Goal: Information Seeking & Learning: Understand process/instructions

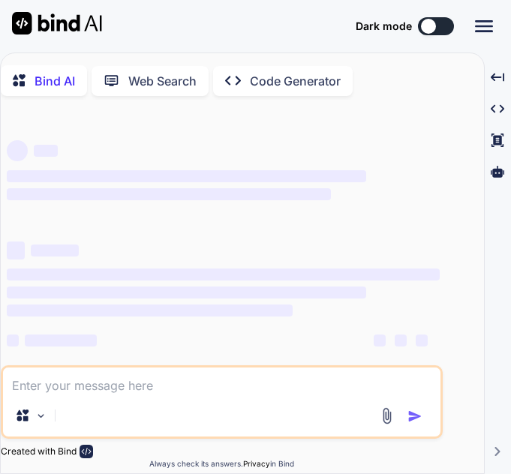
click at [101, 394] on textarea at bounding box center [222, 381] width 438 height 27
paste textarea "df = df.with_columns( pl.col("dt").[DOMAIN_NAME]_datetime().dt.epoch(time_unit=…"
type textarea "df = df.with_columns( pl.col("dt").[DOMAIN_NAME]_datetime().dt.epoch(time_unit=…"
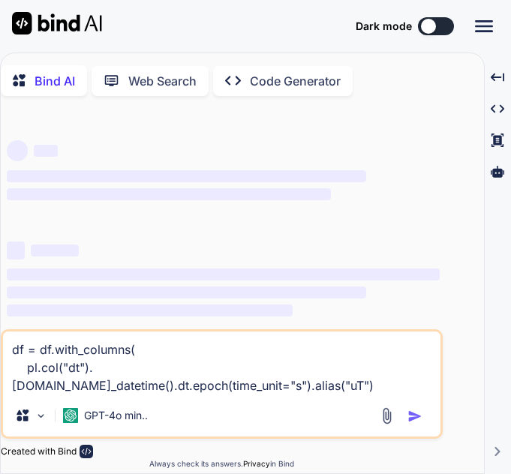
type textarea "x"
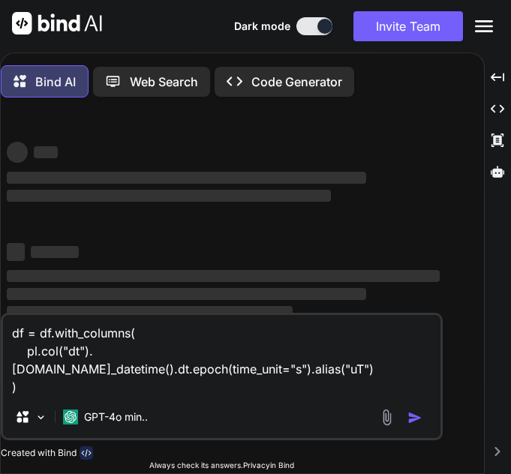
type textarea "df = df.with_columns( pl.col("dt").[DOMAIN_NAME]_datetime().dt.epoch(time_unit=…"
type textarea "x"
type textarea "df = df.with_columns( pl.col("dt").[DOMAIN_NAME]_datetime().dt.epoch(time_unit=…"
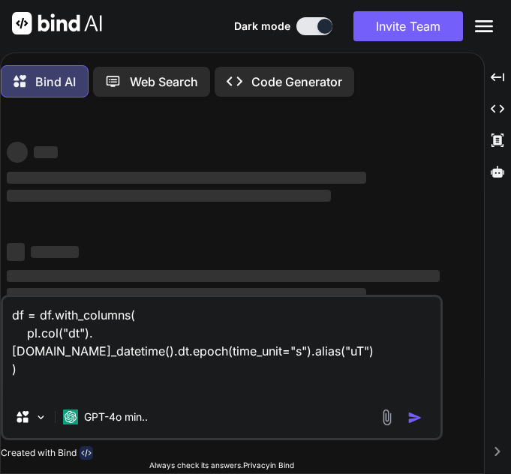
type textarea "x"
type textarea "df = df.with_columns( pl.col("dt").[DOMAIN_NAME]_datetime().dt.epoch(time_unit=…"
type textarea "x"
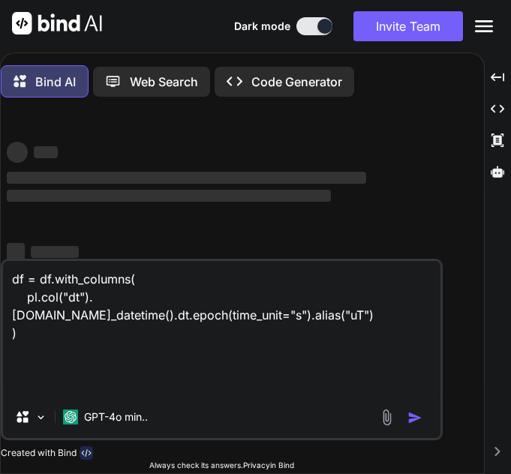
type textarea "df = df.with_columns( pl.col("dt").[DOMAIN_NAME]_datetime().dt.epoch(time_unit=…"
type textarea "x"
type textarea "df = df.with_columns( pl.col("dt").[DOMAIN_NAME]_datetime().dt.epoch(time_unit=…"
type textarea "x"
type textarea "df = df.with_columns( pl.col("dt").[DOMAIN_NAME]_datetime().dt.epoch(time_unit=…"
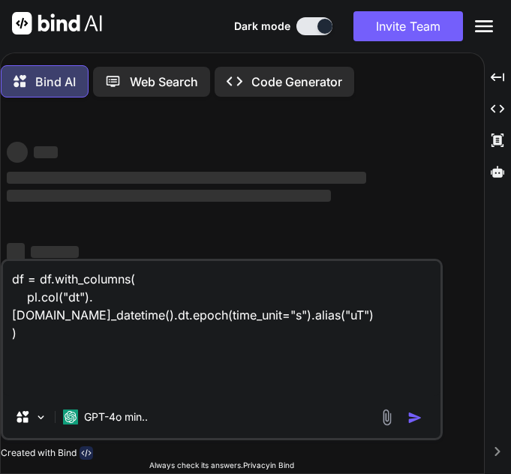
type textarea "x"
type textarea "df = df.with_columns( pl.col("dt").[DOMAIN_NAME]_datetime().dt.epoch(time_unit=…"
type textarea "x"
type textarea "df = df.with_columns( pl.col("dt").[DOMAIN_NAME]_datetime().dt.epoch(time_unit=…"
type textarea "x"
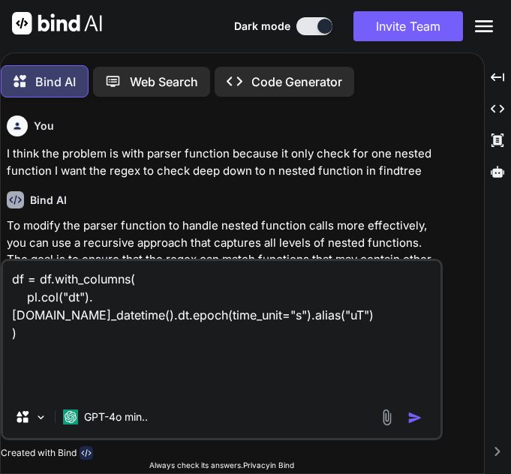
type textarea "df = df.with_columns( pl.col("dt").[DOMAIN_NAME]_datetime().dt.epoch(time_unit=…"
type textarea "x"
type textarea "df = df.with_columns( pl.col("dt").[DOMAIN_NAME]_datetime().dt.epoch(time_unit=…"
type textarea "x"
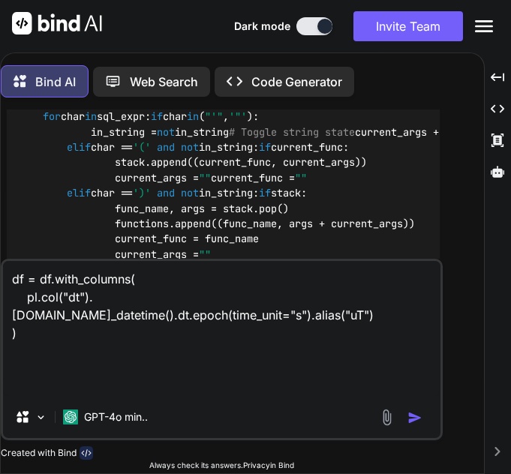
scroll to position [8, 0]
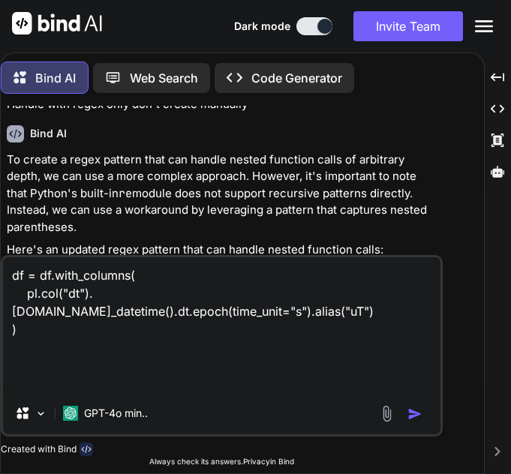
type textarea "df = df.with_columns( pl.col("dt").[DOMAIN_NAME]_datetime().dt.epoch(time_unit=…"
type textarea "x"
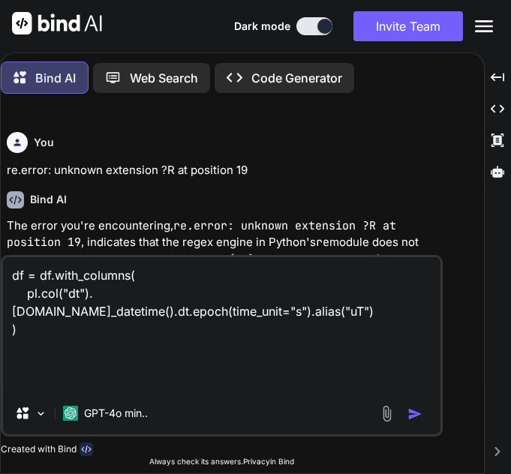
type textarea "df = df.with_columns( pl.col("dt").[DOMAIN_NAME]_datetime().dt.epoch(time_unit=…"
type textarea "x"
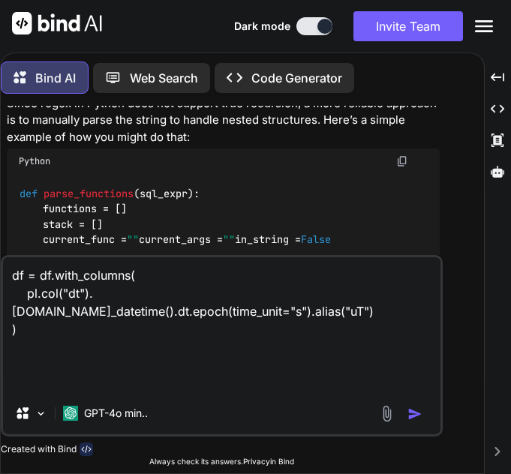
type textarea "df = df.with_columns( pl.col("dt").[DOMAIN_NAME]_datetime().dt.epoch(time_unit=…"
type textarea "x"
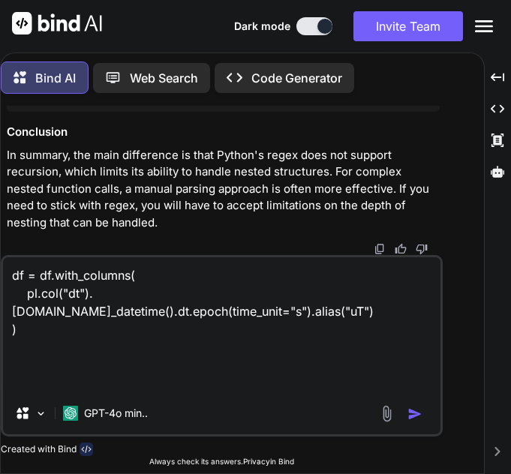
type textarea "df = df.with_columns( pl.col("dt").[DOMAIN_NAME]_datetime().dt.epoch(time_unit=…"
type textarea "x"
type textarea "df = df.with_columns( pl.col("dt").[DOMAIN_NAME]_datetime().dt.epoch(time_unit=…"
type textarea "x"
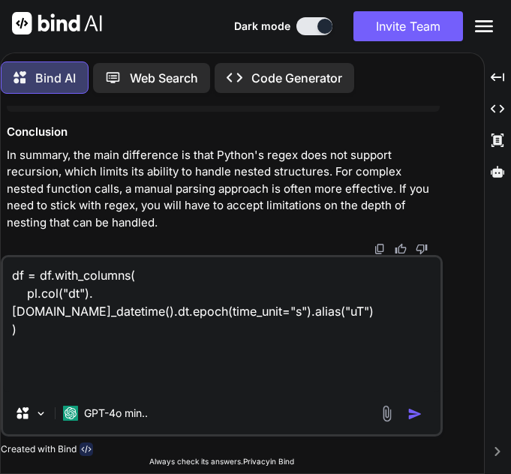
type textarea "df = df.with_columns( pl.col("dt").[DOMAIN_NAME]_datetime().dt.epoch(time_unit=…"
type textarea "x"
type textarea "df = df.with_columns( pl.col("dt").[DOMAIN_NAME]_datetime().dt.epoch(time_unit=…"
type textarea "x"
type textarea "df = df.with_columns( pl.col("dt").[DOMAIN_NAME]_datetime().dt.epoch(time_unit=…"
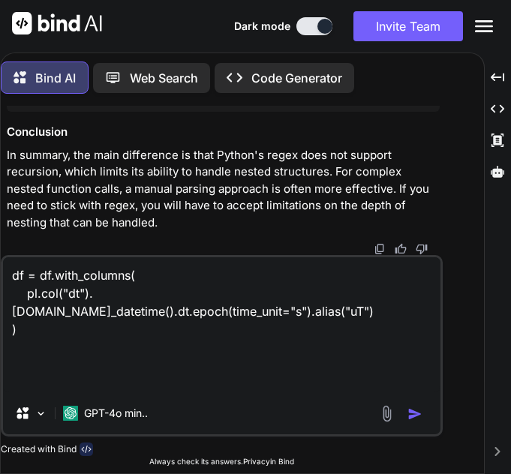
type textarea "x"
type textarea "df = df.with_columns( pl.col("dt").[DOMAIN_NAME]_datetime().dt.epoch(time_unit=…"
type textarea "x"
type textarea "df = df.with_columns( pl.col("dt").[DOMAIN_NAME]_datetime().dt.epoch(time_unit=…"
type textarea "x"
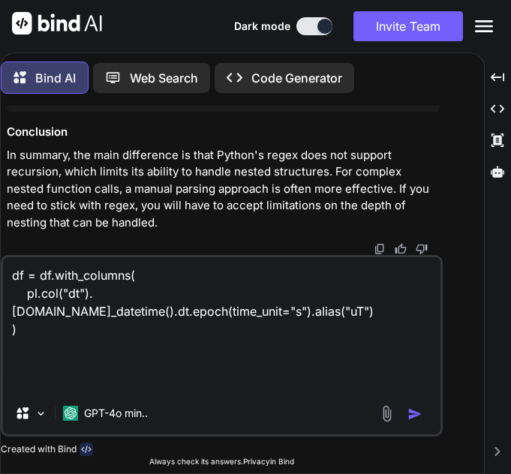
type textarea "df = df.with_columns( pl.col("dt").[DOMAIN_NAME]_datetime().dt.epoch(time_unit=…"
type textarea "x"
type textarea "df = df.with_columns( pl.col("dt").[DOMAIN_NAME]_datetime().dt.epoch(time_unit=…"
type textarea "x"
type textarea "df = df.with_columns( pl.col("dt").[DOMAIN_NAME]_datetime().dt.epoch(time_unit=…"
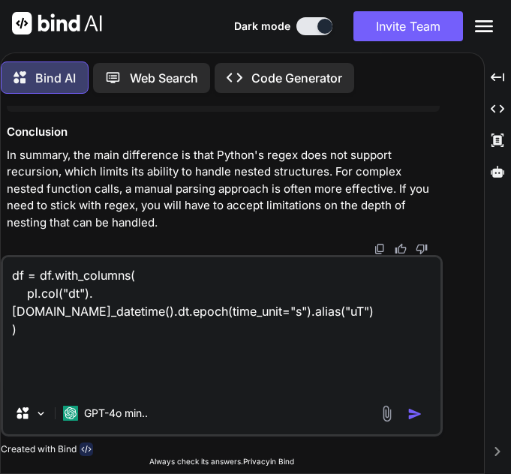
type textarea "x"
type textarea "df = df.with_columns( pl.col("dt").[DOMAIN_NAME]_datetime().dt.epoch(time_unit=…"
type textarea "x"
type textarea "df = df.with_columns( pl.col("dt").[DOMAIN_NAME]_datetime().dt.epoch(time_unit=…"
type textarea "x"
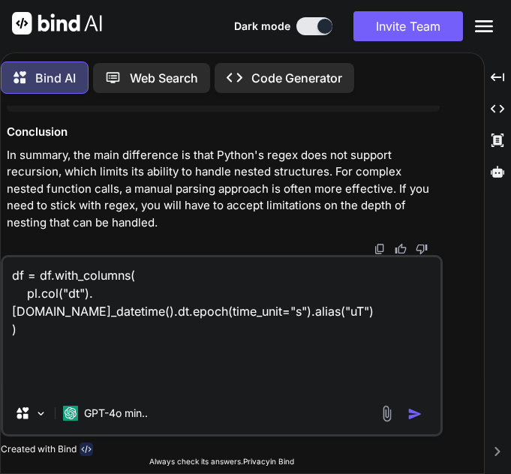
type textarea "df = df.with_columns( pl.col("dt").[DOMAIN_NAME]_datetime().dt.epoch(time_unit=…"
type textarea "x"
type textarea "df = df.with_columns( pl.col("dt").[DOMAIN_NAME]_datetime().dt.epoch(time_unit=…"
type textarea "x"
type textarea "df = df.with_columns( pl.col("dt").[DOMAIN_NAME]_datetime().dt.epoch(time_unit=…"
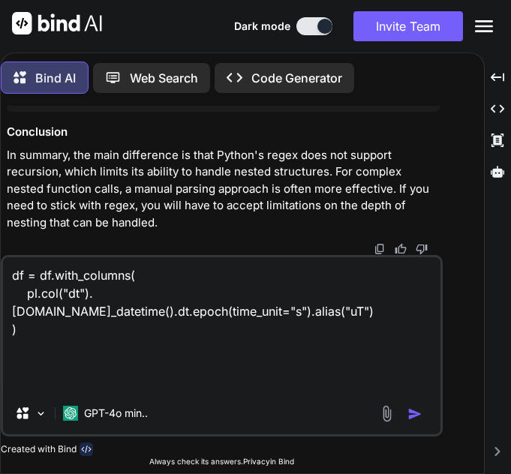
type textarea "x"
type textarea "df = df.with_columns( pl.col("dt").[DOMAIN_NAME]_datetime().dt.epoch(time_unit=…"
type textarea "x"
type textarea "df = df.with_columns( pl.col("dt").[DOMAIN_NAME]_datetime().dt.epoch(time_unit=…"
type textarea "x"
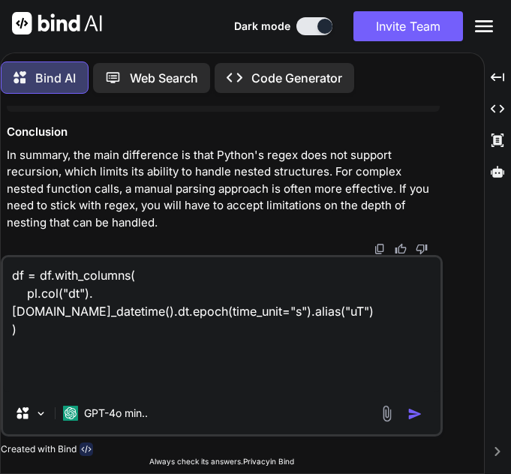
type textarea "df = df.with_columns( pl.col("dt").[DOMAIN_NAME]_datetime().dt.epoch(time_unit=…"
type textarea "x"
type textarea "df = df.with_columns( pl.col("dt").[DOMAIN_NAME]_datetime().dt.epoch(time_unit=…"
type textarea "x"
type textarea "df = df.with_columns( pl.col("dt").[DOMAIN_NAME]_datetime().dt.epoch(time_unit=…"
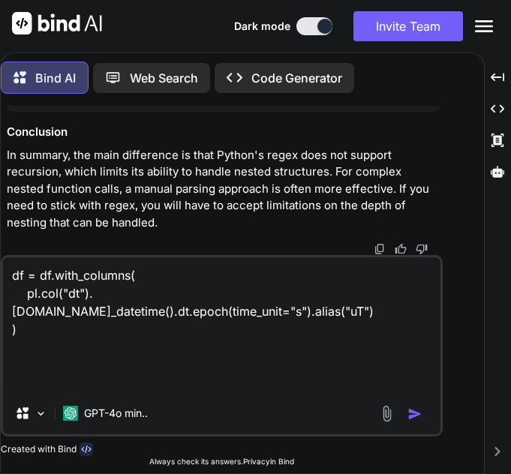
type textarea "x"
type textarea "df = df.with_columns( pl.col("dt").[DOMAIN_NAME]_datetime().dt.epoch(time_unit=…"
type textarea "x"
type textarea "df = df.with_columns( pl.col("dt").[DOMAIN_NAME]_datetime().dt.epoch(time_unit=…"
type textarea "x"
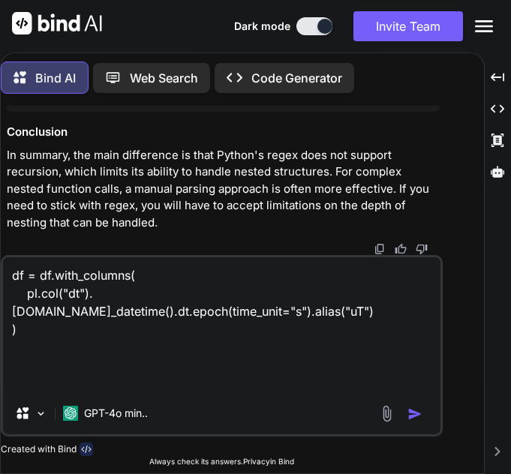
type textarea "df = df.with_columns( pl.col("dt").[DOMAIN_NAME]_datetime().dt.epoch(time_unit=…"
type textarea "x"
type textarea "df = df.with_columns( pl.col("dt").[DOMAIN_NAME]_datetime().dt.epoch(time_unit=…"
type textarea "x"
type textarea "df = df.with_columns( pl.col("dt").[DOMAIN_NAME]_datetime().dt.epoch(time_unit=…"
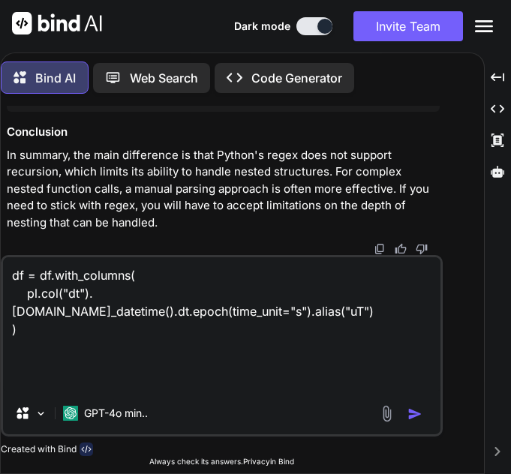
type textarea "x"
type textarea "df = df.with_columns( pl.col("dt").[DOMAIN_NAME]_datetime().dt.epoch(time_unit=…"
type textarea "x"
type textarea "df = df.with_columns( pl.col("dt").[DOMAIN_NAME]_datetime().dt.epoch(time_unit=…"
type textarea "x"
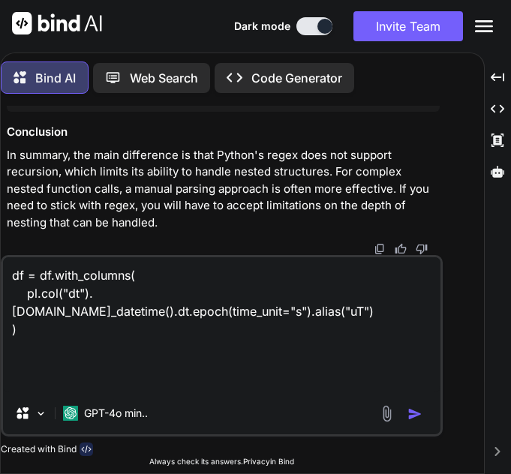
type textarea "df = df.with_columns( pl.col("dt").[DOMAIN_NAME]_datetime().dt.epoch(time_unit=…"
type textarea "x"
type textarea "df = df.with_columns( pl.col("dt").[DOMAIN_NAME]_datetime().dt.epoch(time_unit=…"
type textarea "x"
type textarea "df = df.with_columns( pl.col("dt").[DOMAIN_NAME]_datetime().dt.epoch(time_unit=…"
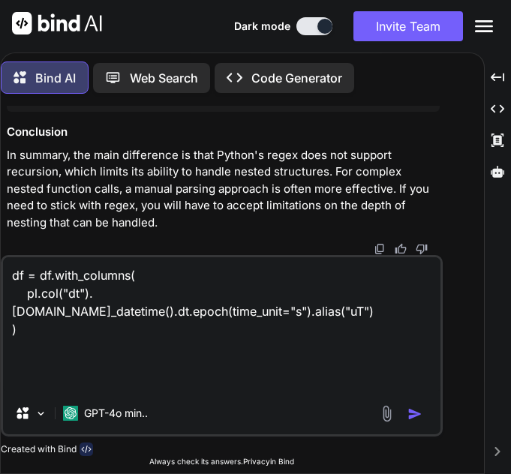
type textarea "x"
type textarea "df = df.with_columns( pl.col("dt").[DOMAIN_NAME]_datetime().dt.epoch(time_unit=…"
type textarea "x"
type textarea "df = df.with_columns( pl.col("dt").[DOMAIN_NAME]_datetime().dt.epoch(time_unit=…"
type textarea "x"
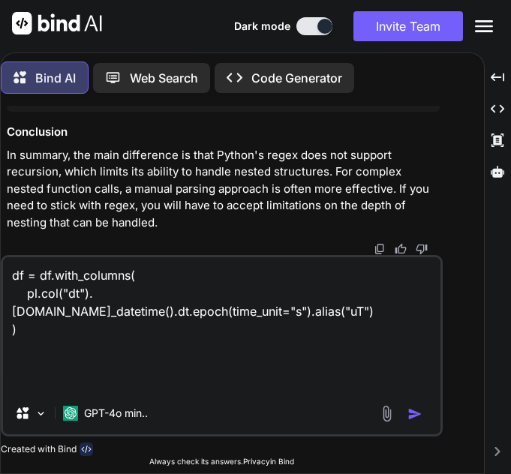
type textarea "df = df.with_columns( pl.col("dt").[DOMAIN_NAME]_datetime().dt.epoch(time_unit=…"
type textarea "x"
type textarea "df = df.with_columns( pl.col("dt").[DOMAIN_NAME]_datetime().dt.epoch(time_unit=…"
type textarea "x"
type textarea "df = df.with_columns( pl.col("dt").[DOMAIN_NAME]_datetime().dt.epoch(time_unit=…"
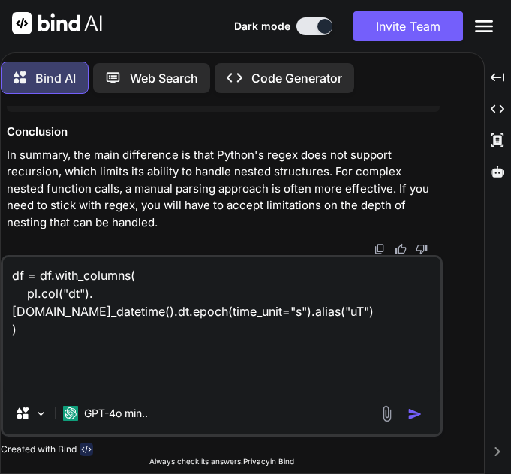
type textarea "x"
type textarea "df = df.with_columns( pl.col("dt").[DOMAIN_NAME]_datetime().dt.epoch(time_unit=…"
type textarea "x"
type textarea "df = df.with_columns( pl.col("dt").[DOMAIN_NAME]_datetime().dt.epoch(time_unit=…"
type textarea "x"
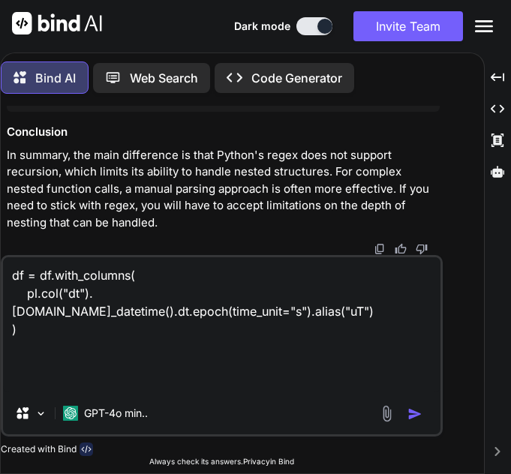
type textarea "df = df.with_columns( pl.col("dt").[DOMAIN_NAME]_datetime().dt.epoch(time_unit=…"
type textarea "x"
type textarea "df = df.with_columns( pl.col("dt").[DOMAIN_NAME]_datetime().dt.epoch(time_unit=…"
type textarea "x"
type textarea "df = df.with_columns( pl.col("dt").[DOMAIN_NAME]_datetime().dt.epoch(time_unit=…"
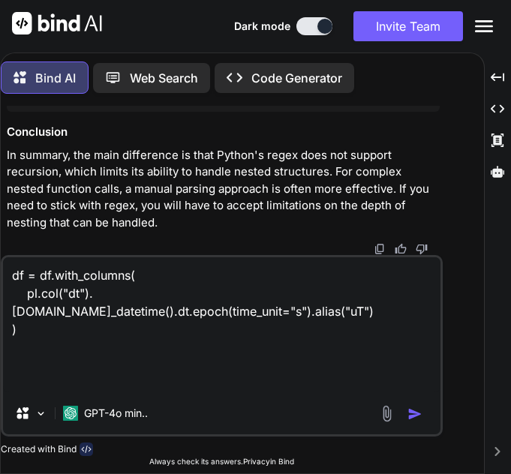
type textarea "x"
type textarea "df = df.with_columns( pl.col("dt").[DOMAIN_NAME]_datetime().dt.epoch(time_unit=…"
type textarea "x"
type textarea "df = df.with_columns( pl.col("dt").[DOMAIN_NAME]_datetime().dt.epoch(time_unit=…"
type textarea "x"
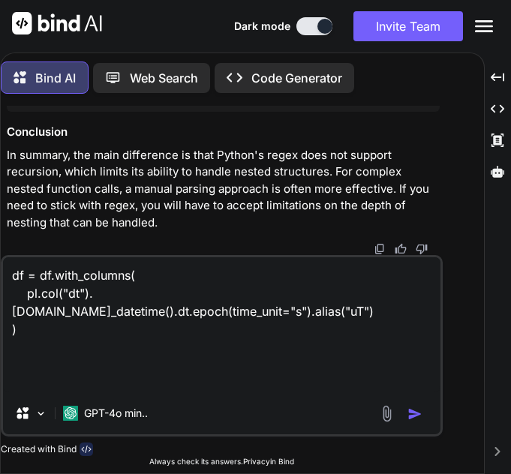
type textarea "df = df.with_columns( pl.col("dt").[DOMAIN_NAME]_datetime().dt.epoch(time_unit=…"
type textarea "x"
type textarea "df = df.with_columns( pl.col("dt").[DOMAIN_NAME]_datetime().dt.epoch(time_unit=…"
type textarea "x"
type textarea "df = df.with_columns( pl.col("dt").[DOMAIN_NAME]_datetime().dt.epoch(time_unit=…"
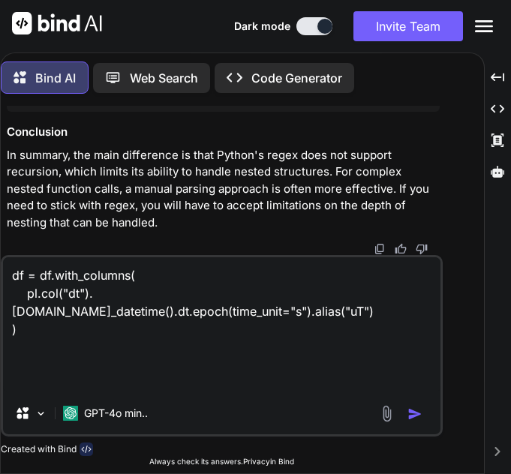
type textarea "x"
type textarea "df = df.with_columns( pl.col("dt").[DOMAIN_NAME]_datetime().dt.epoch(time_unit=…"
type textarea "x"
type textarea "df = df.with_columns( pl.col("dt").[DOMAIN_NAME]_datetime().dt.epoch(time_unit=…"
type textarea "x"
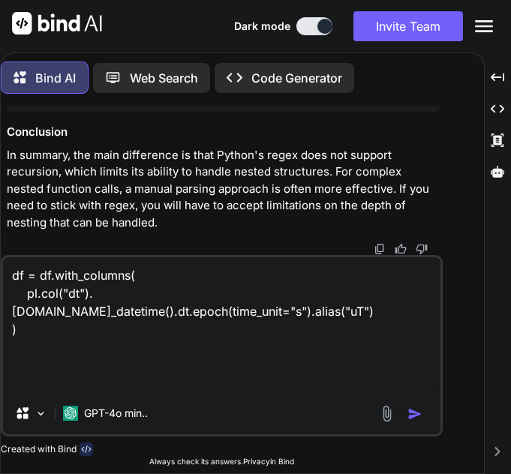
type textarea "df = df.with_columns( pl.col("dt").[DOMAIN_NAME]_datetime().dt.epoch(time_unit=…"
type textarea "x"
type textarea "df = df.with_columns( pl.col("dt").[DOMAIN_NAME]_datetime().dt.epoch(time_unit=…"
type textarea "x"
type textarea "df = df.with_columns( pl.col("dt").[DOMAIN_NAME]_datetime().dt.epoch(time_unit=…"
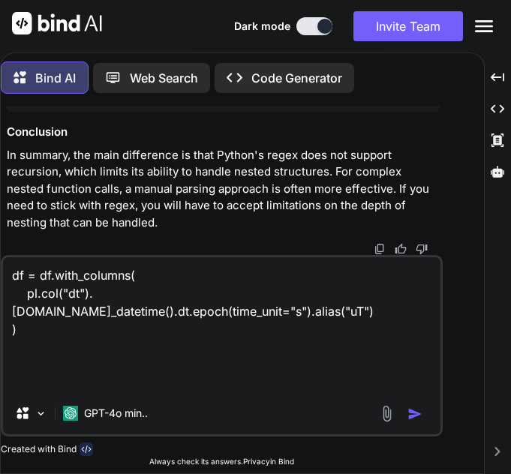
type textarea "x"
type textarea "df = df.with_columns( pl.col("dt").[DOMAIN_NAME]_datetime().dt.epoch(time_unit=…"
type textarea "x"
type textarea "df = df.with_columns( pl.col("dt").[DOMAIN_NAME]_datetime().dt.epoch(time_unit=…"
type textarea "x"
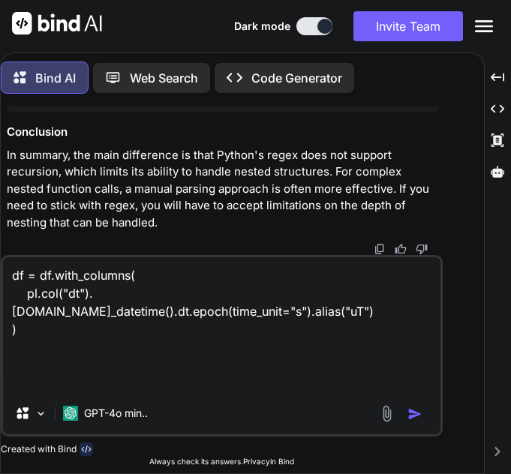
type textarea "df = df.with_columns( pl.col("dt").[DOMAIN_NAME]_datetime().dt.epoch(time_unit=…"
type textarea "x"
type textarea "df = df.with_columns( pl.col("dt").[DOMAIN_NAME]_datetime().dt.epoch(time_unit=…"
type textarea "x"
type textarea "df = df.with_columns( pl.col("dt").[DOMAIN_NAME]_datetime().dt.epoch(time_unit=…"
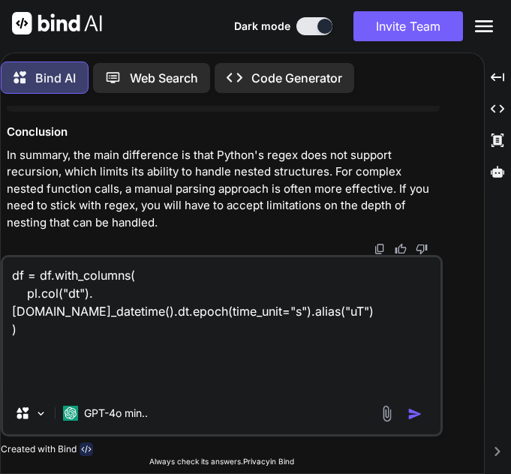
type textarea "x"
type textarea "df = df.with_columns( pl.col("dt").[DOMAIN_NAME]_datetime().dt.epoch(time_unit=…"
type textarea "x"
type textarea "df = df.with_columns( pl.col("dt").[DOMAIN_NAME]_datetime().dt.epoch(time_unit=…"
type textarea "x"
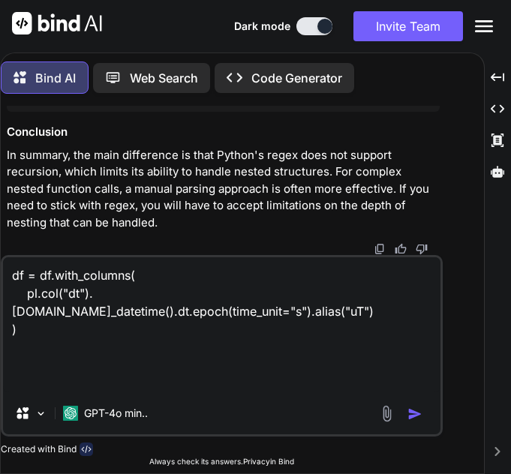
type textarea "df = df.with_columns( pl.col("dt").[DOMAIN_NAME]_datetime().dt.epoch(time_unit=…"
type textarea "x"
type textarea "df = df.with_columns( pl.col("dt").[DOMAIN_NAME]_datetime().dt.epoch(time_unit=…"
type textarea "x"
type textarea "df = df.with_columns( pl.col("dt").[DOMAIN_NAME]_datetime().dt.epoch(time_unit=…"
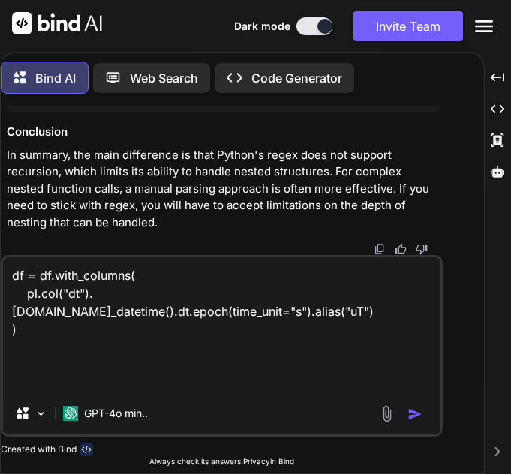
type textarea "x"
type textarea "df = df.with_columns( pl.col("dt").[DOMAIN_NAME]_datetime().dt.epoch(time_unit=…"
type textarea "x"
type textarea "df = df.with_columns( pl.col("dt").[DOMAIN_NAME]_datetime().dt.epoch(time_unit=…"
type textarea "x"
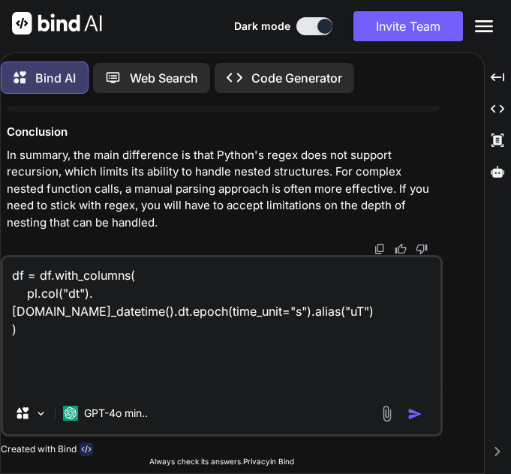
type textarea "df = df.with_columns( pl.col("dt").[DOMAIN_NAME]_datetime().dt.epoch(time_unit=…"
type textarea "x"
type textarea "df = df.with_columns( pl.col("dt").[DOMAIN_NAME]_datetime().dt.epoch(time_unit=…"
type textarea "x"
type textarea "df = df.with_columns( pl.col("dt").[DOMAIN_NAME]_datetime().dt.epoch(time_unit=…"
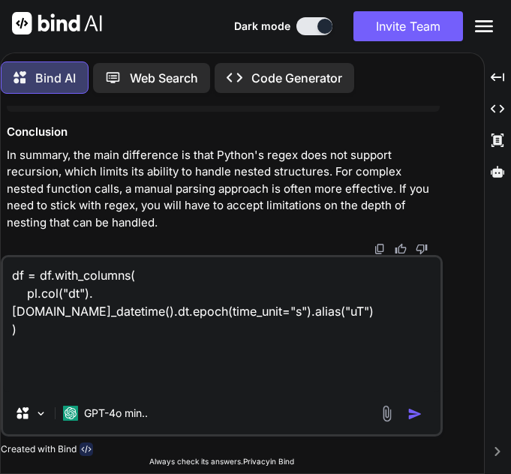
type textarea "x"
type textarea "df = df.with_columns( pl.col("dt").[DOMAIN_NAME]_datetime().dt.epoch(time_unit=…"
type textarea "x"
type textarea "df = df.with_columns( pl.col("dt").[DOMAIN_NAME]_datetime().dt.epoch(time_unit=…"
type textarea "x"
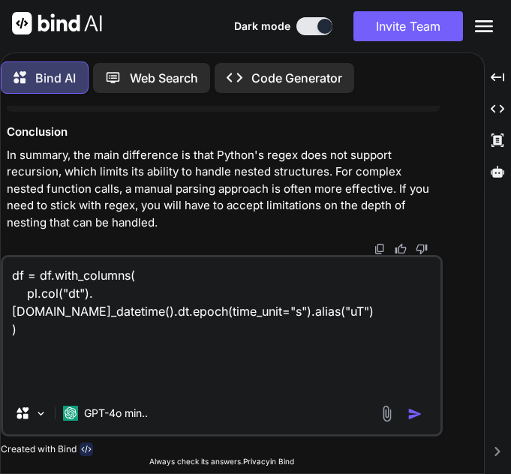
type textarea "df = df.with_columns( pl.col("dt").[DOMAIN_NAME]_datetime().dt.epoch(time_unit=…"
type textarea "x"
type textarea "df = df.with_columns( pl.col("dt").[DOMAIN_NAME]_datetime().dt.epoch(time_unit=…"
type textarea "x"
type textarea "df = df.with_columns( pl.col("dt").[DOMAIN_NAME]_datetime().dt.epoch(time_unit=…"
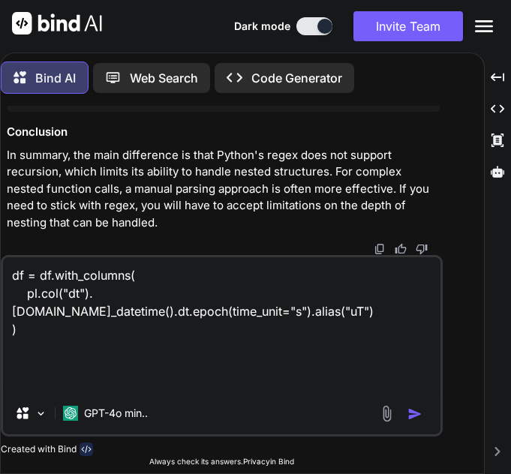
type textarea "x"
type textarea "df = df.with_columns( pl.col("dt").[DOMAIN_NAME]_datetime().dt.epoch(time_unit=…"
type textarea "x"
type textarea "df = df.with_columns( pl.col("dt").[DOMAIN_NAME]_datetime().dt.epoch(time_unit=…"
type textarea "x"
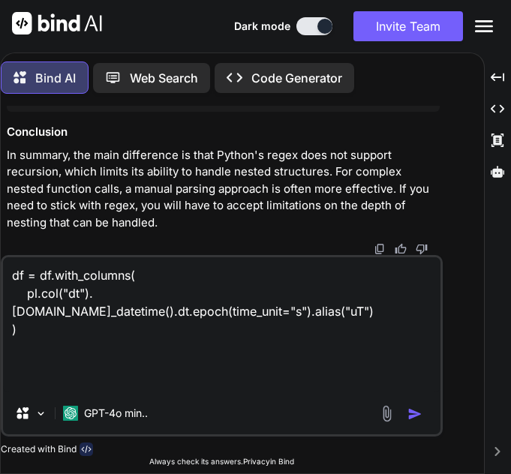
type textarea "df = df.with_columns( pl.col("dt").[DOMAIN_NAME]_datetime().dt.epoch(time_unit=…"
type textarea "x"
type textarea "df = df.with_columns( pl.col("dt").[DOMAIN_NAME]_datetime().dt.epoch(time_unit=…"
type textarea "x"
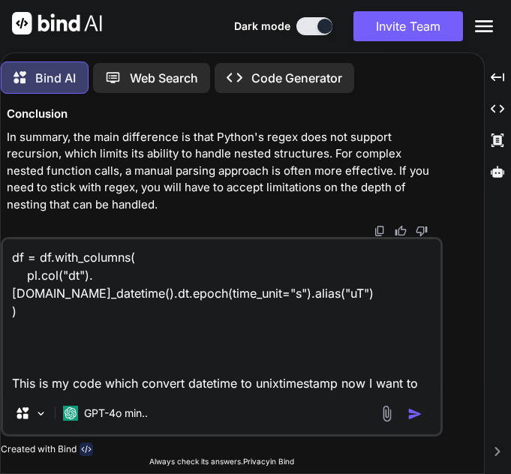
type textarea "df = df.with_columns( pl.col("dt").[DOMAIN_NAME]_datetime().dt.epoch(time_unit=…"
type textarea "x"
type textarea "df = df.with_columns( pl.col("dt").[DOMAIN_NAME]_datetime().dt.epoch(time_unit=…"
type textarea "x"
type textarea "df = df.with_columns( pl.col("dt").[DOMAIN_NAME]_datetime().dt.epoch(time_unit=…"
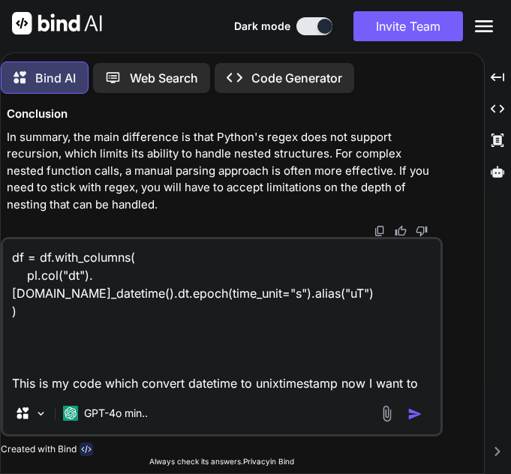
type textarea "x"
type textarea "df = df.with_columns( pl.col("dt").[DOMAIN_NAME]_datetime().dt.epoch(time_unit=…"
type textarea "x"
type textarea "df = df.with_columns( pl.col("dt").[DOMAIN_NAME]_datetime().dt.epoch(time_unit=…"
type textarea "x"
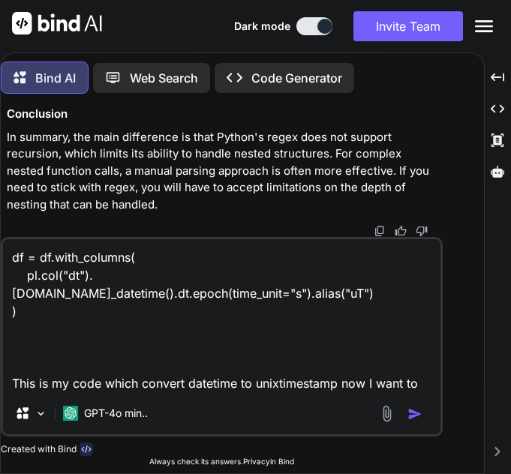
type textarea "df = df.with_columns( pl.col("dt").[DOMAIN_NAME]_datetime().dt.epoch(time_unit=…"
type textarea "x"
type textarea "df = df.with_columns( pl.col("dt").[DOMAIN_NAME]_datetime().dt.epoch(time_unit=…"
type textarea "x"
type textarea "df = df.with_columns( pl.col("dt").[DOMAIN_NAME]_datetime().dt.epoch(time_unit=…"
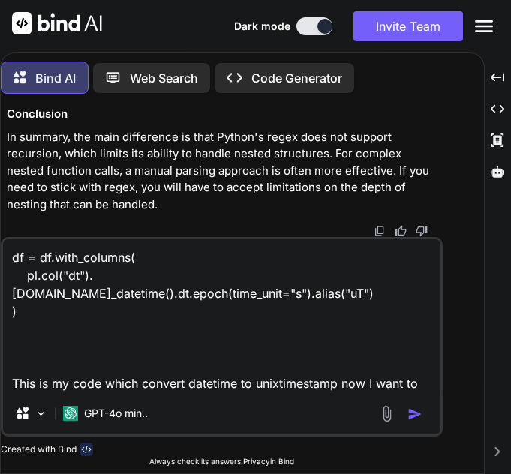
type textarea "x"
type textarea "df = df.with_columns( pl.col("dt").[DOMAIN_NAME]_datetime().dt.epoch(time_unit=…"
type textarea "x"
type textarea "df = df.with_columns( pl.col("dt").[DOMAIN_NAME]_datetime().dt.epoch(time_unit=…"
type textarea "x"
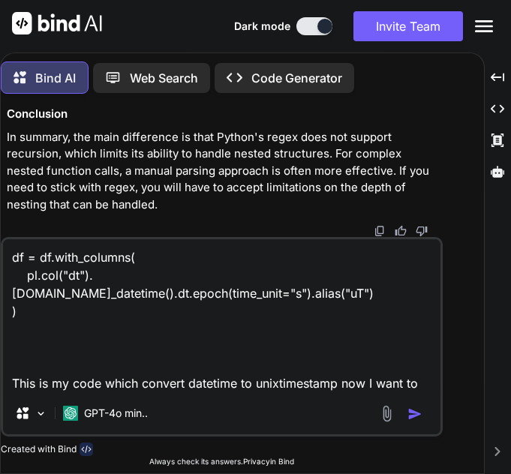
type textarea "df = df.with_columns( pl.col("dt").[DOMAIN_NAME]_datetime().dt.epoch(time_unit=…"
type textarea "x"
type textarea "df = df.with_columns( pl.col("dt").[DOMAIN_NAME]_datetime().dt.epoch(time_unit=…"
type textarea "x"
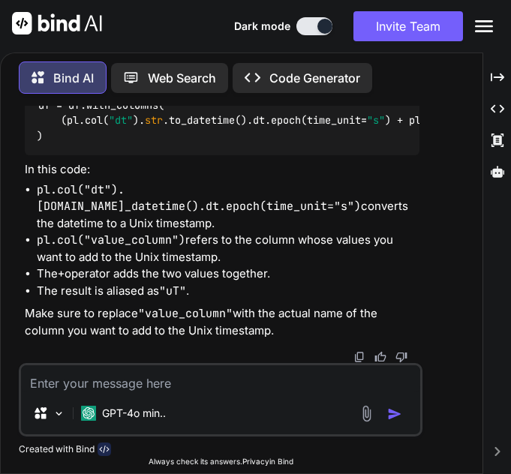
scroll to position [8432, 0]
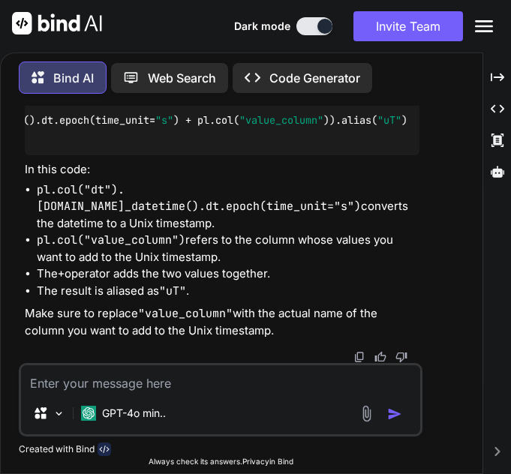
scroll to position [0, 224]
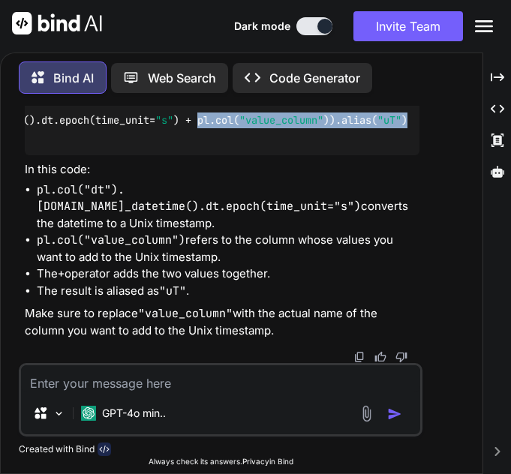
drag, startPoint x: 192, startPoint y: 228, endPoint x: 413, endPoint y: 221, distance: 220.7
click at [413, 155] on div "df = df.with_columns( (pl.col( "dt" ). str .to_datetime().dt.epoch(time_unit= "…" at bounding box center [222, 121] width 395 height 70
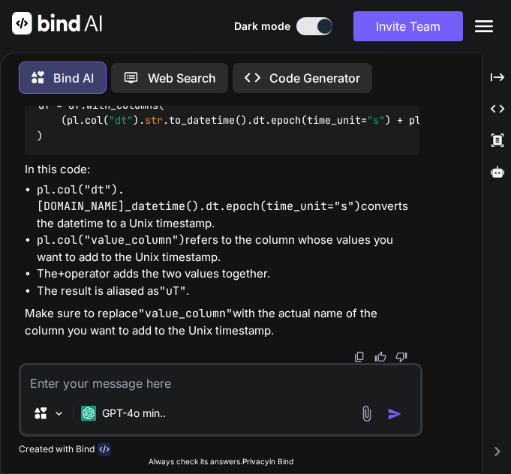
click at [92, 381] on textarea at bounding box center [220, 378] width 399 height 27
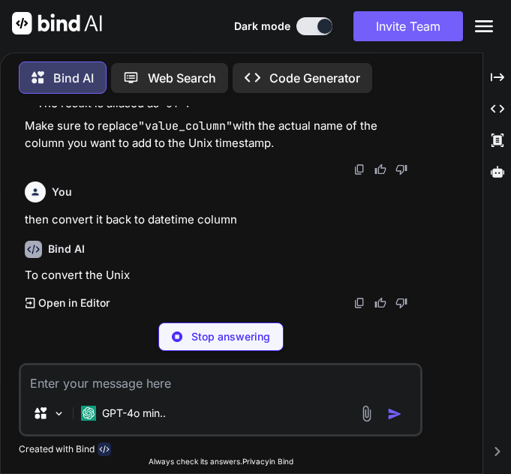
scroll to position [8908, 0]
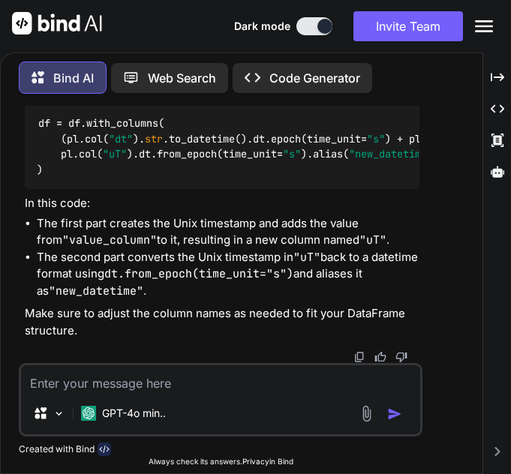
click at [188, 257] on div "Bind AI To convert the Unix timestamp back to a datetime column in your DataFra…" at bounding box center [222, 167] width 395 height 394
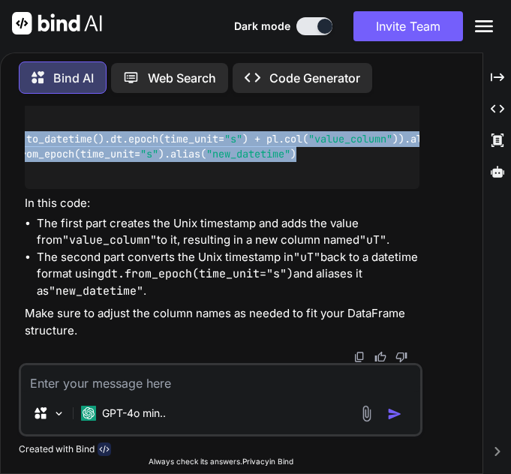
scroll to position [0, 230]
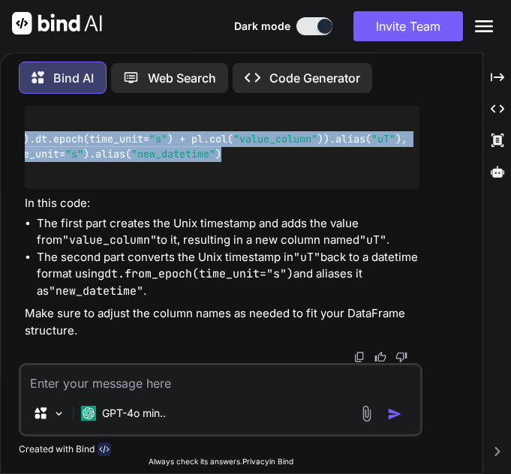
drag, startPoint x: 61, startPoint y: 225, endPoint x: 318, endPoint y: 245, distance: 258.2
click at [318, 190] on div "df = df.with_columns( (pl.col( "dt" ). str .to_datetime().dt.epoch(time_unit= "…" at bounding box center [222, 147] width 395 height 86
copy code "(pl.col( "dt" ). str .to_datetime().dt.epoch(time_unit= "s" ) + pl.col( "value_…"
click at [116, 177] on code "df = df.with_columns( (pl.col( "dt" ). str .to_datetime().dt.epoch(time_unit= "…" at bounding box center [113, 147] width 588 height 62
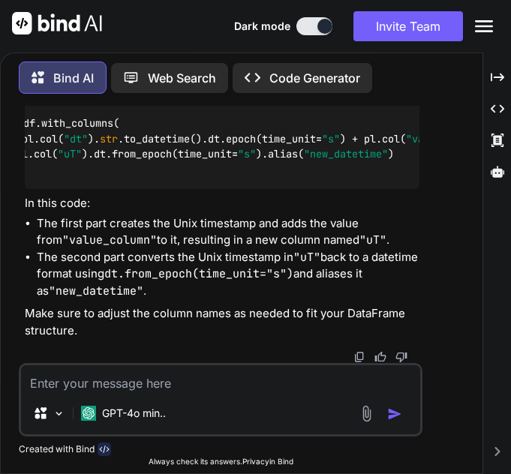
scroll to position [0, 0]
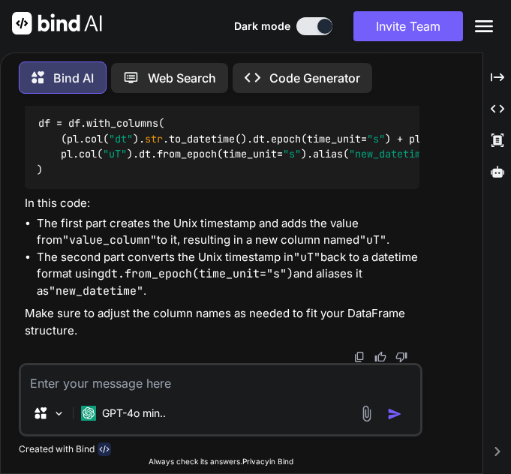
click at [165, 197] on div "You I think the problem is with parser function because it only check for one n…" at bounding box center [222, 234] width 401 height 257
click at [108, 374] on textarea at bounding box center [220, 378] width 399 height 27
paste textarea "AttributeError: 'ExprDateTimeNameSpace' object has no attribute 'from_epoch'"
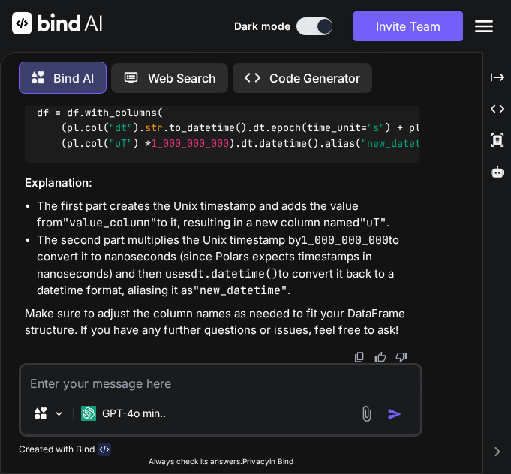
scroll to position [9738, 0]
